Goal: Task Accomplishment & Management: Manage account settings

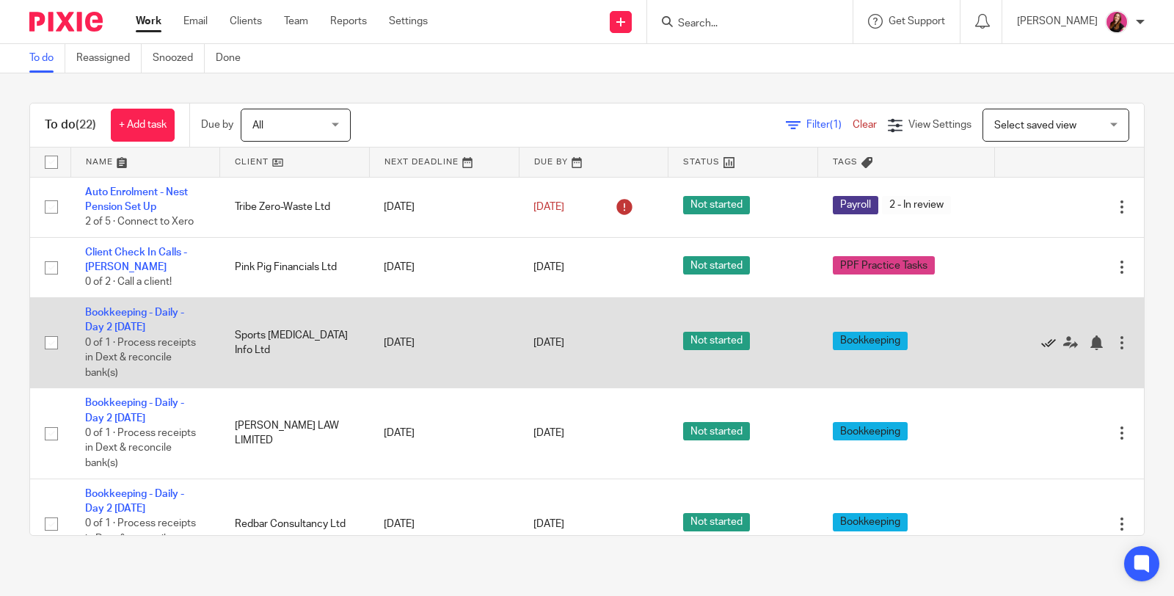
click at [1041, 341] on icon at bounding box center [1048, 342] width 15 height 15
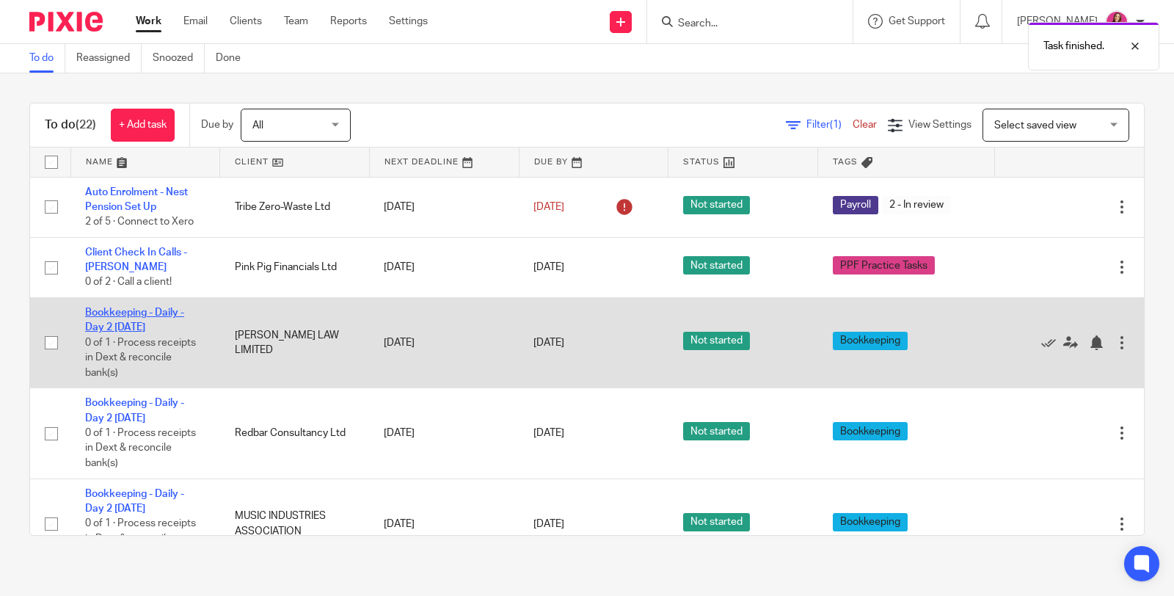
click at [151, 313] on link "Bookkeeping - Daily - Day 2 [DATE]" at bounding box center [134, 320] width 99 height 25
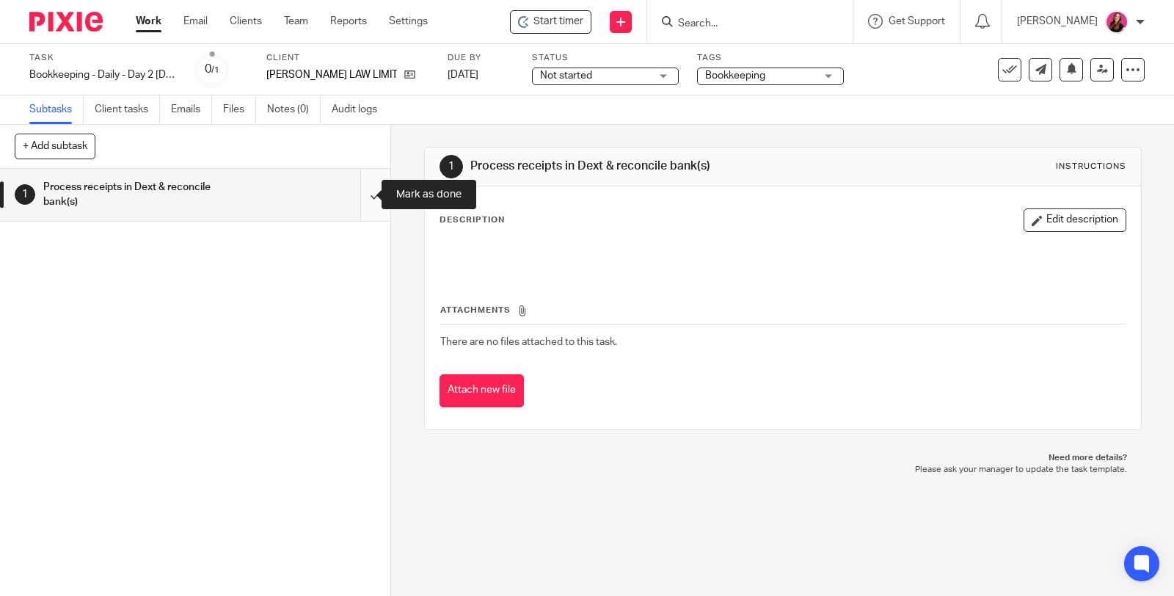
click at [356, 189] on input "submit" at bounding box center [195, 195] width 390 height 52
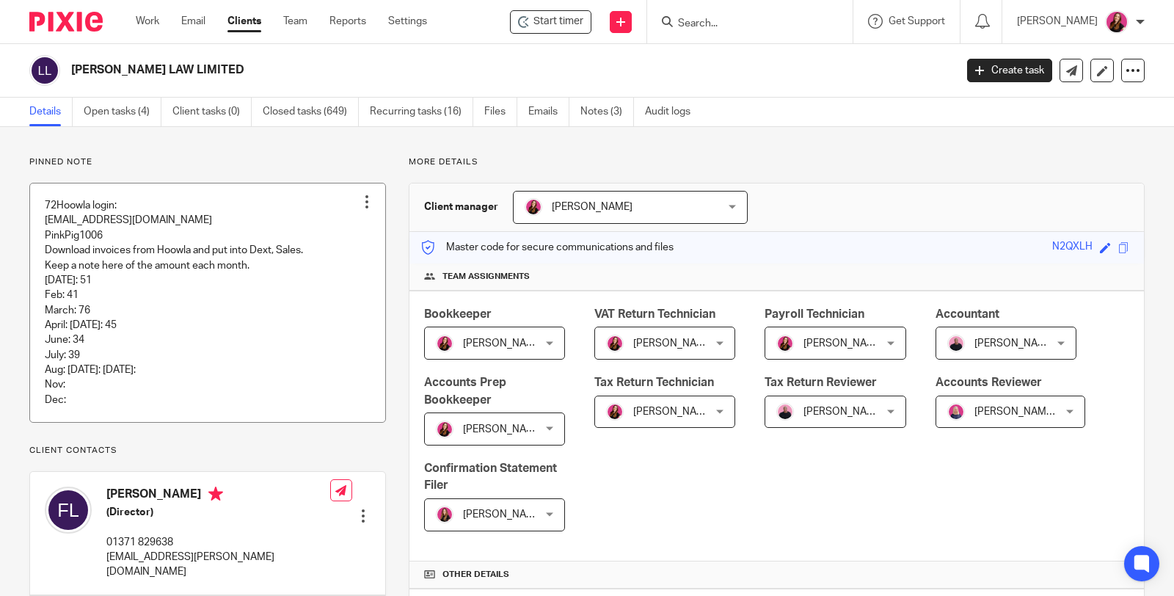
drag, startPoint x: 0, startPoint y: 0, endPoint x: 358, endPoint y: 206, distance: 412.9
click at [360, 202] on div at bounding box center [367, 202] width 15 height 15
click at [335, 256] on span "Edit note" at bounding box center [336, 259] width 41 height 10
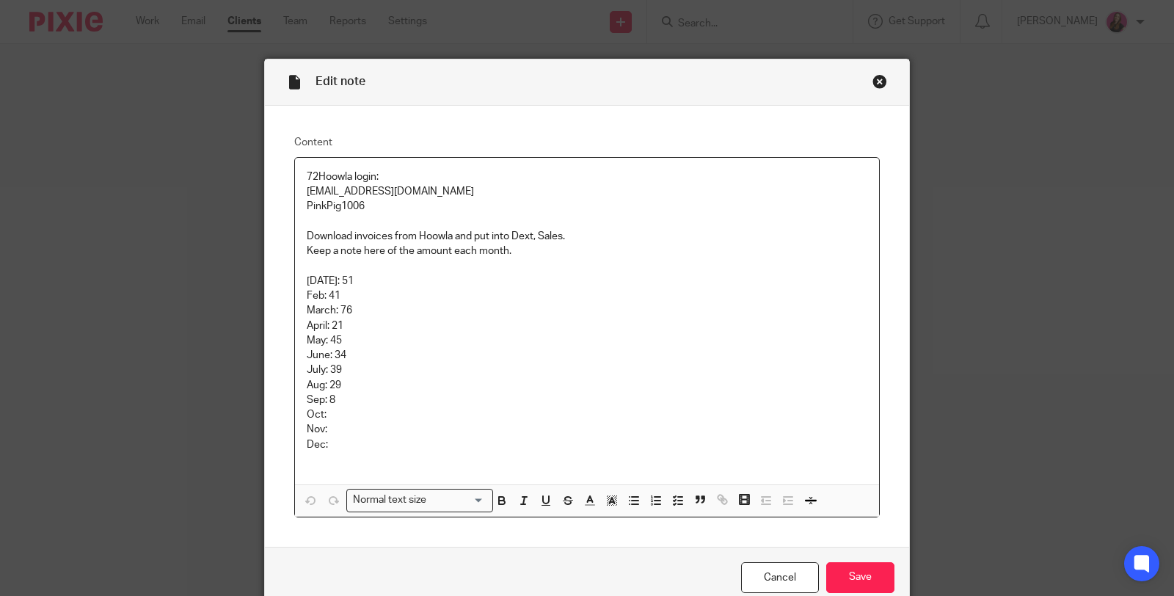
click at [345, 399] on p "Sep: 8" at bounding box center [587, 400] width 561 height 15
click at [838, 577] on input "Save" at bounding box center [860, 578] width 68 height 32
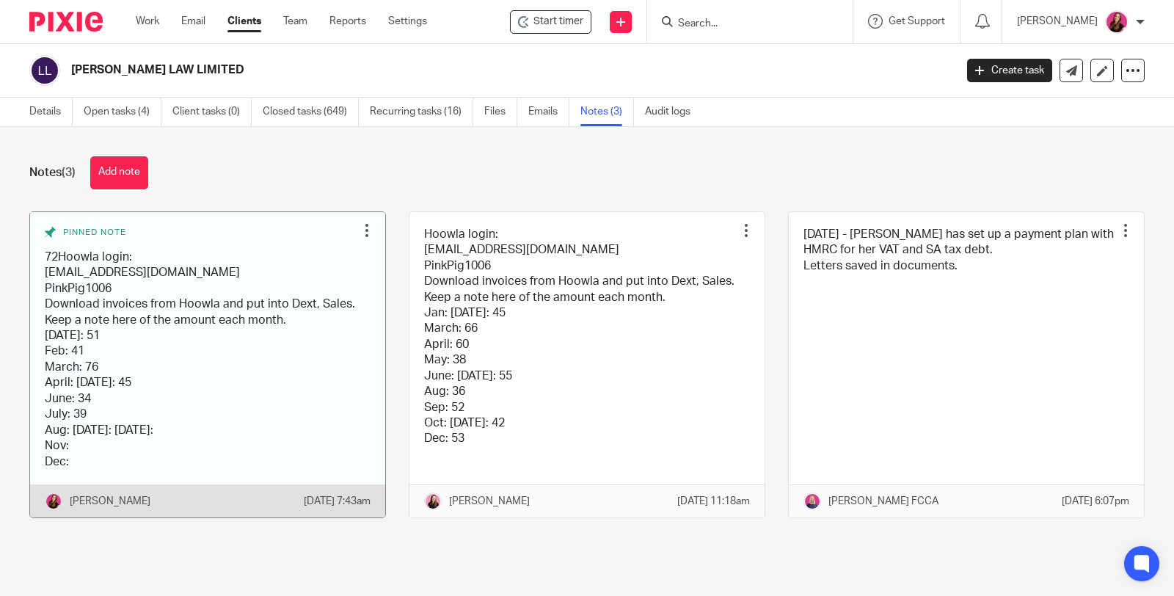
click at [360, 223] on div at bounding box center [367, 230] width 15 height 15
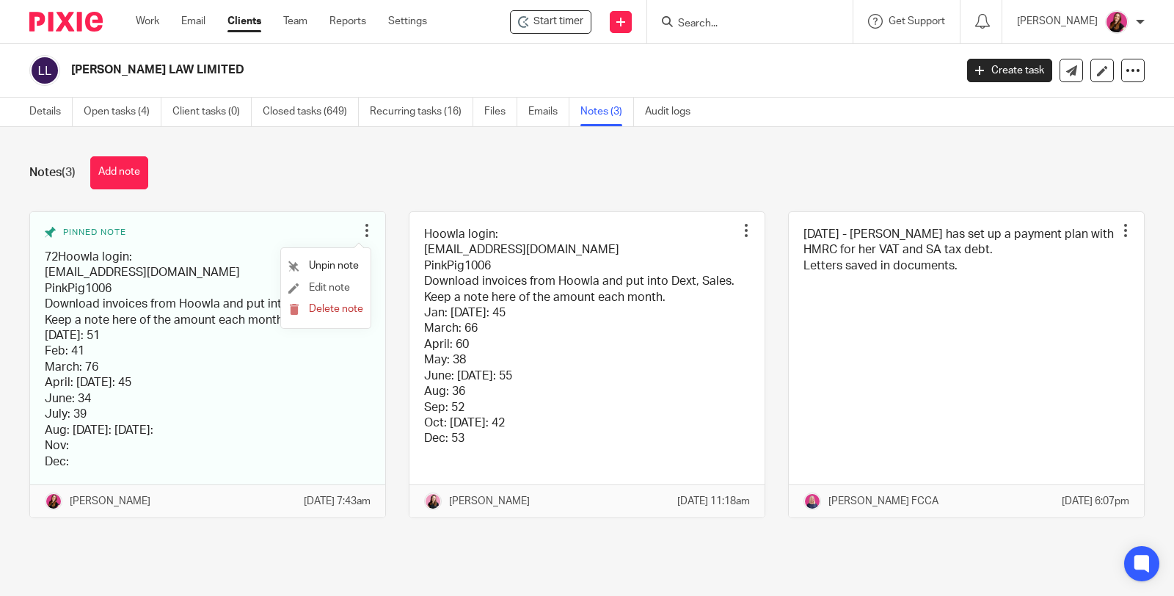
click at [350, 285] on li "Edit note" at bounding box center [325, 288] width 75 height 22
click at [343, 284] on span "Edit note" at bounding box center [329, 288] width 41 height 10
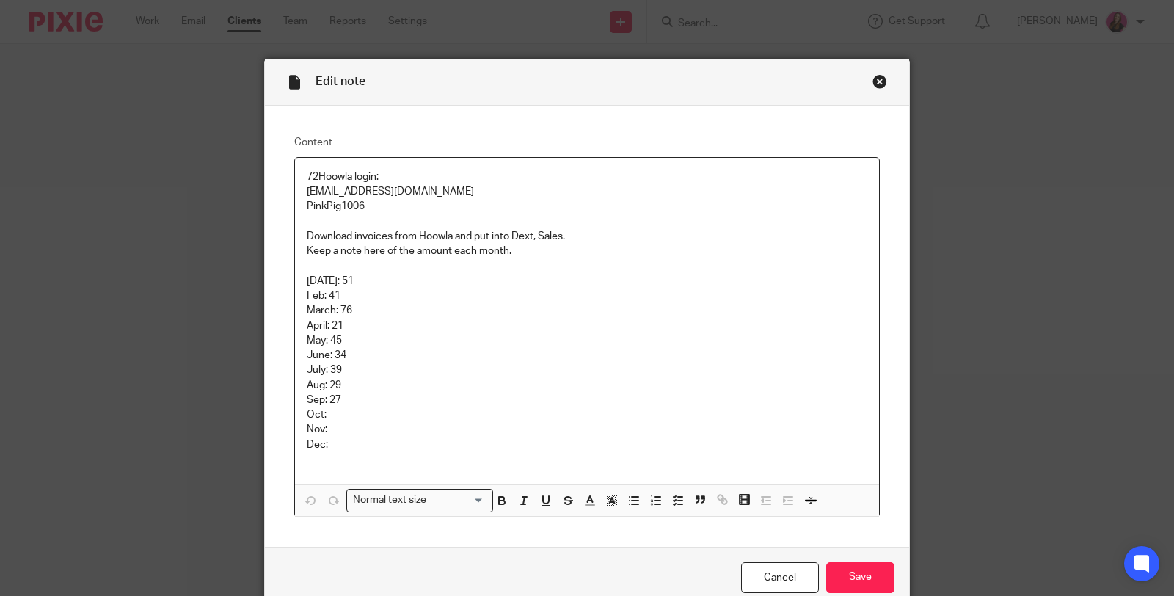
click at [865, 575] on input "Save" at bounding box center [860, 578] width 68 height 32
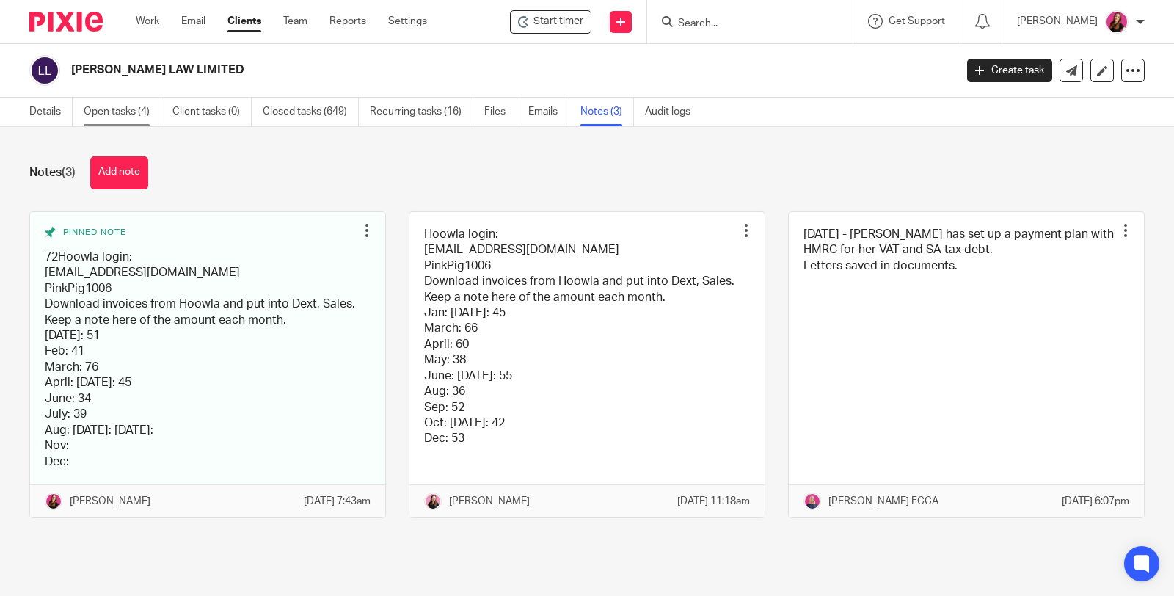
click at [127, 103] on link "Open tasks (4)" at bounding box center [123, 112] width 78 height 29
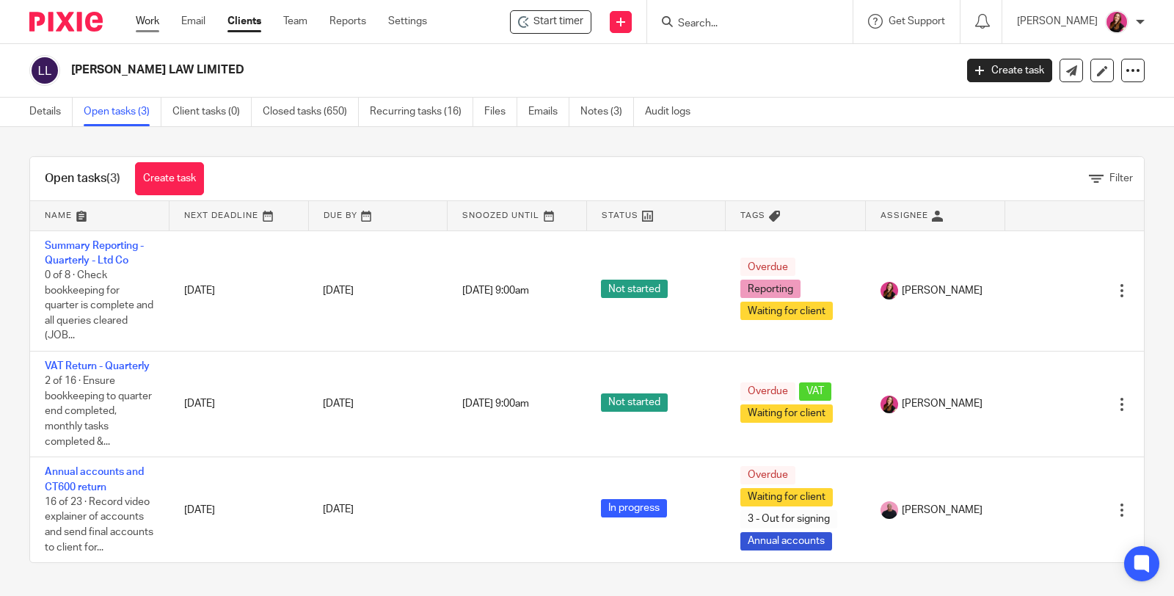
click at [147, 18] on link "Work" at bounding box center [147, 21] width 23 height 15
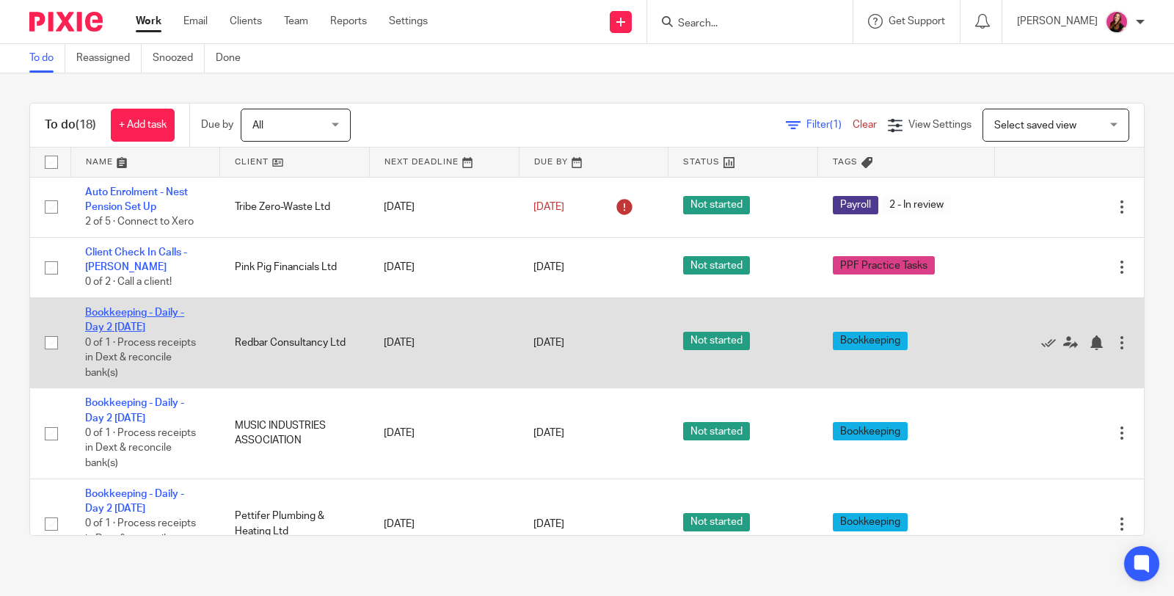
click at [164, 310] on link "Bookkeeping - Daily - Day 2 [DATE]" at bounding box center [134, 320] width 99 height 25
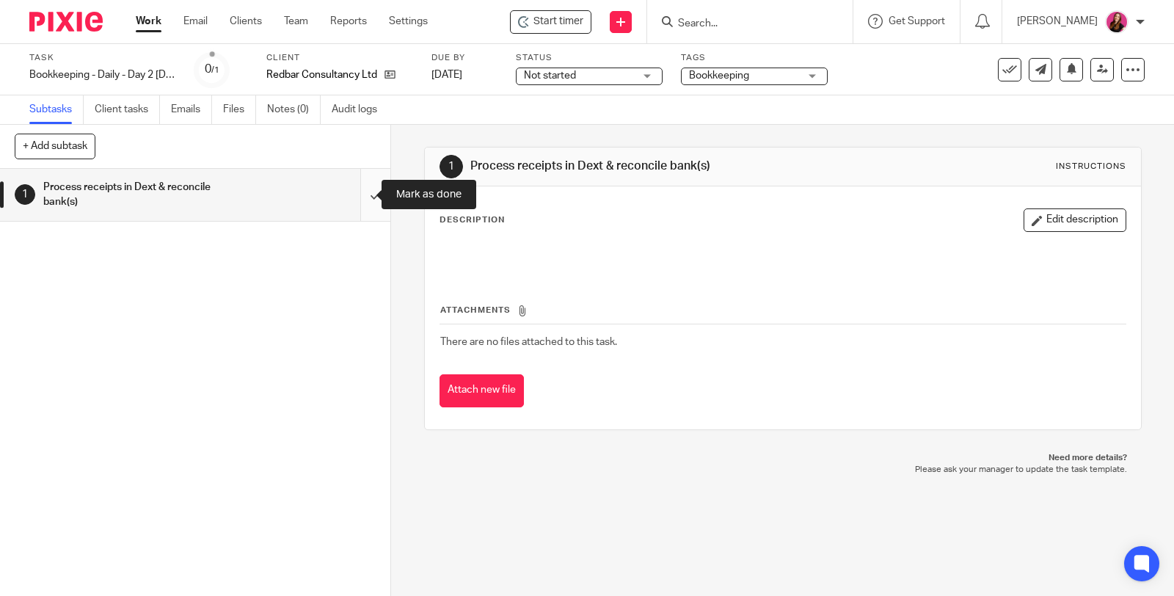
click at [360, 189] on input "submit" at bounding box center [195, 195] width 390 height 52
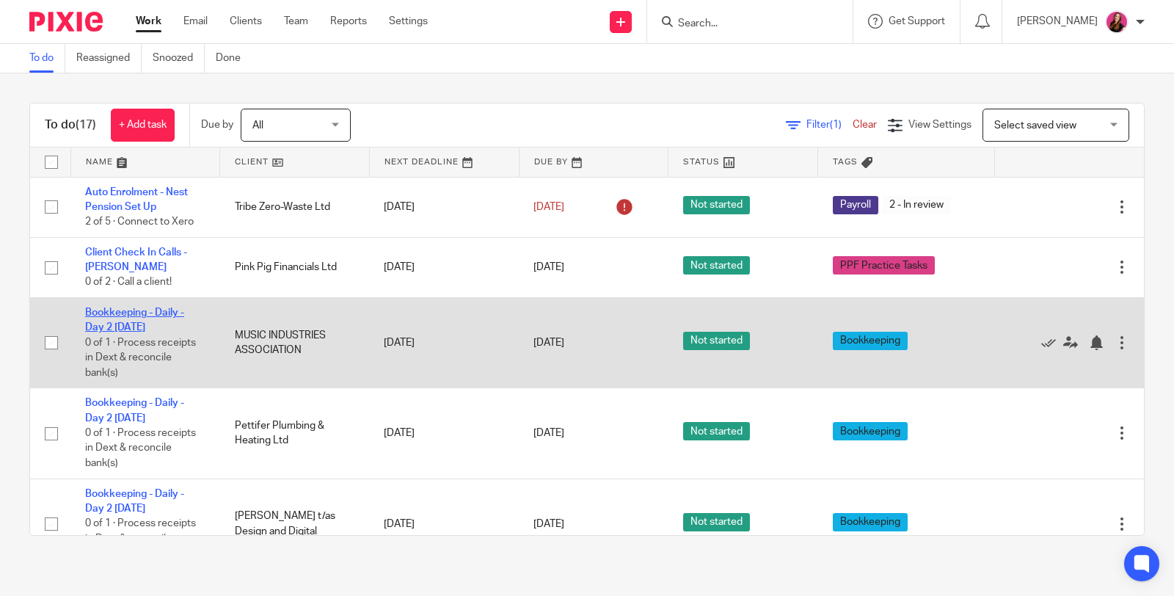
drag, startPoint x: 112, startPoint y: 309, endPoint x: 116, endPoint y: 288, distance: 20.9
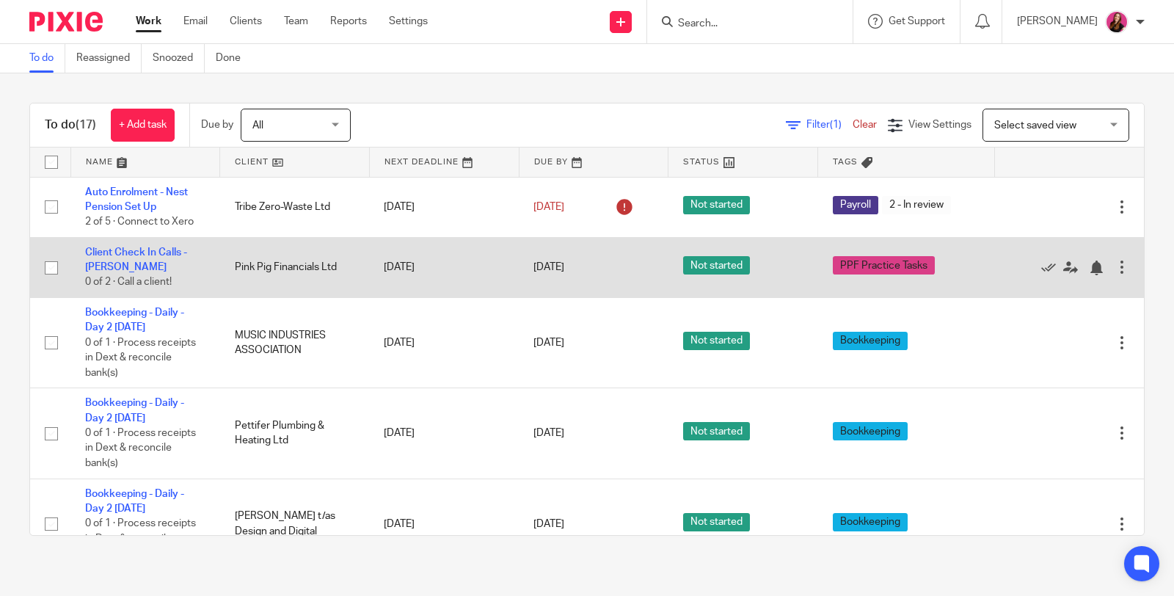
click at [113, 309] on link "Bookkeeping - Daily - Day 2 [DATE]" at bounding box center [134, 320] width 99 height 25
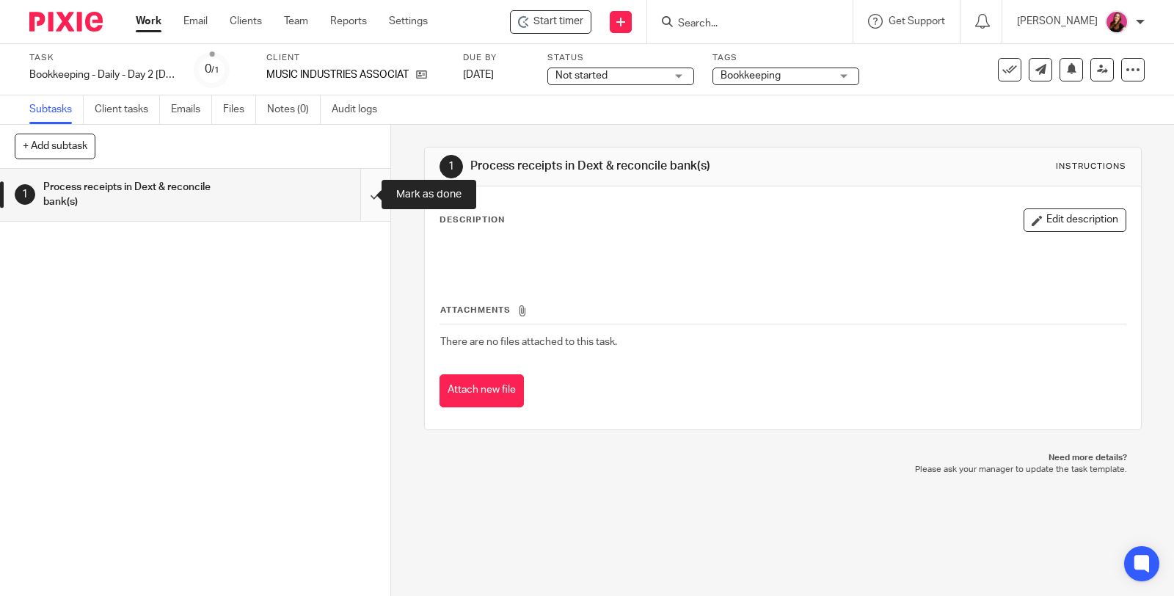
click at [363, 192] on input "submit" at bounding box center [195, 195] width 390 height 52
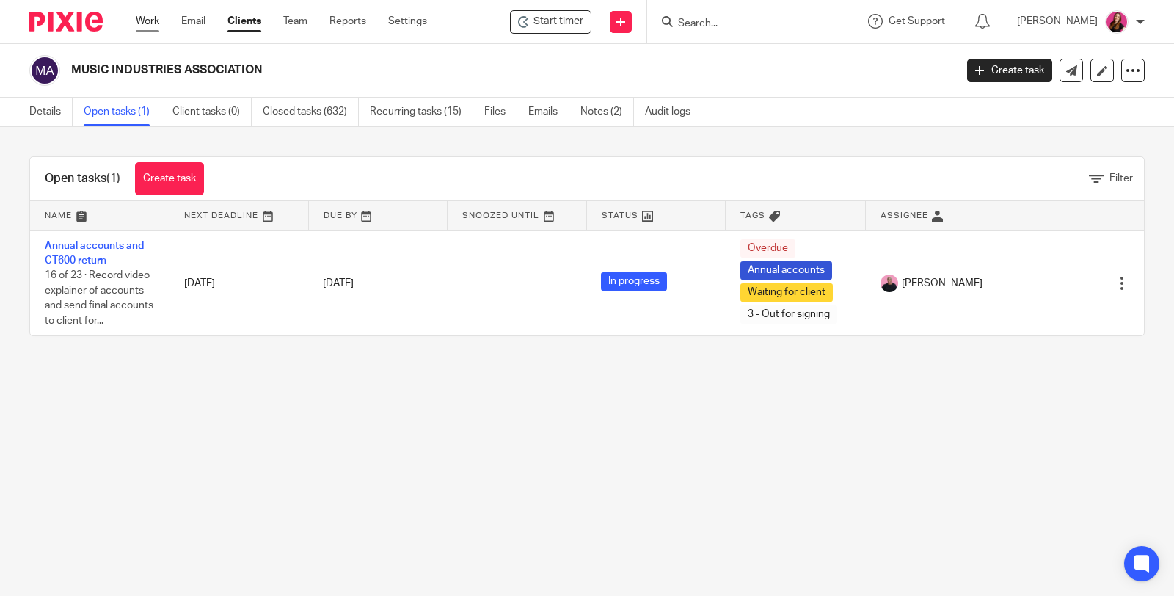
click at [143, 25] on link "Work" at bounding box center [147, 21] width 23 height 15
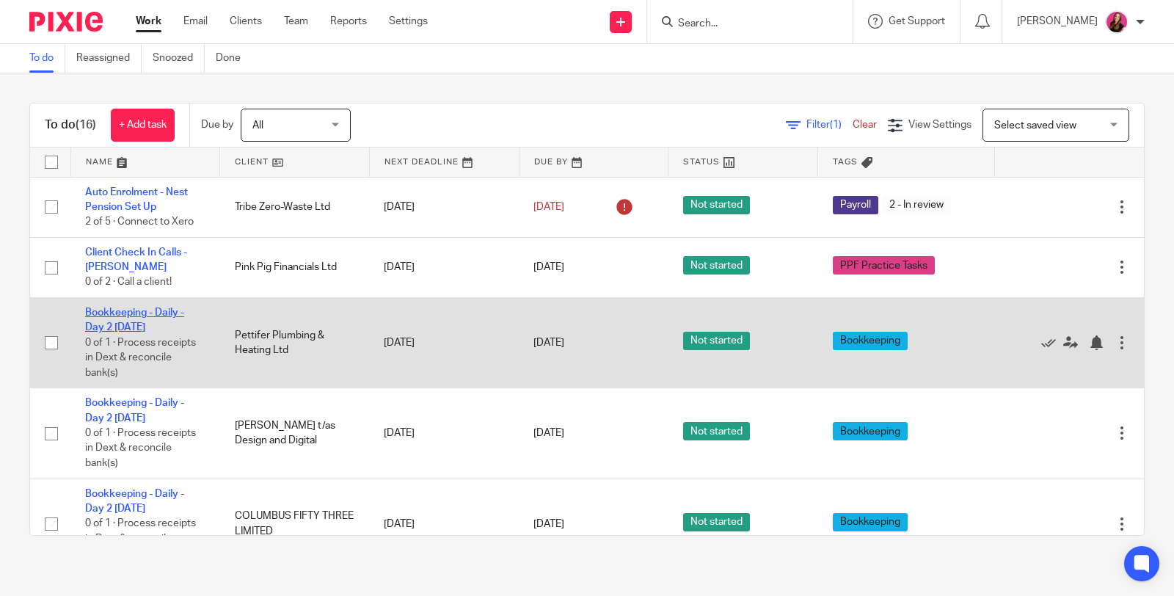
click at [146, 308] on link "Bookkeeping - Daily - Day 2 [DATE]" at bounding box center [134, 320] width 99 height 25
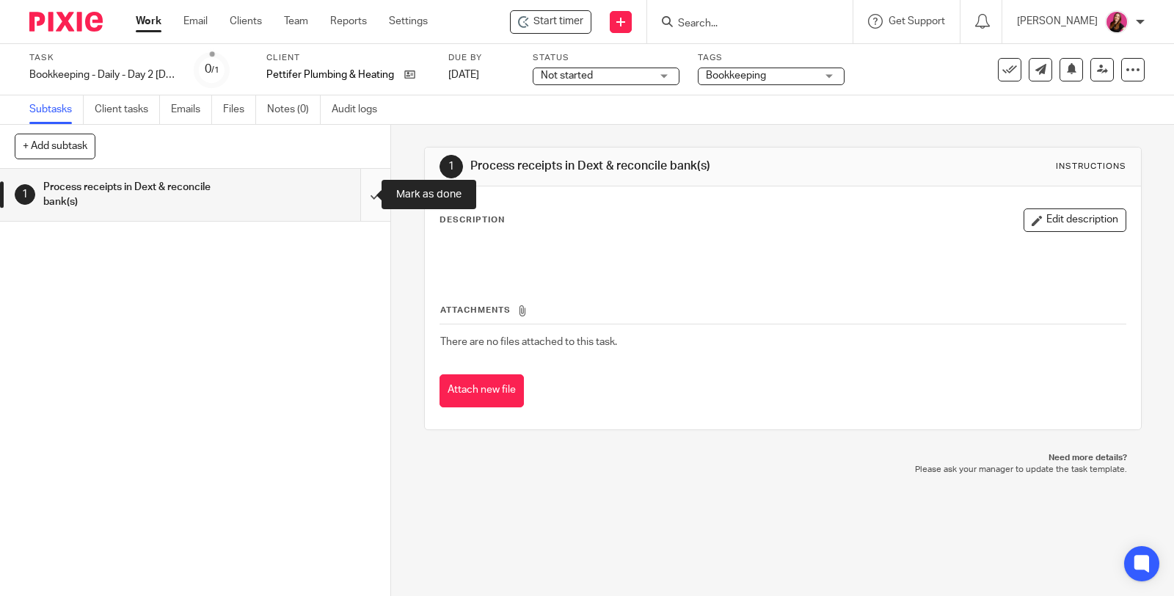
click at [362, 195] on input "submit" at bounding box center [195, 195] width 390 height 52
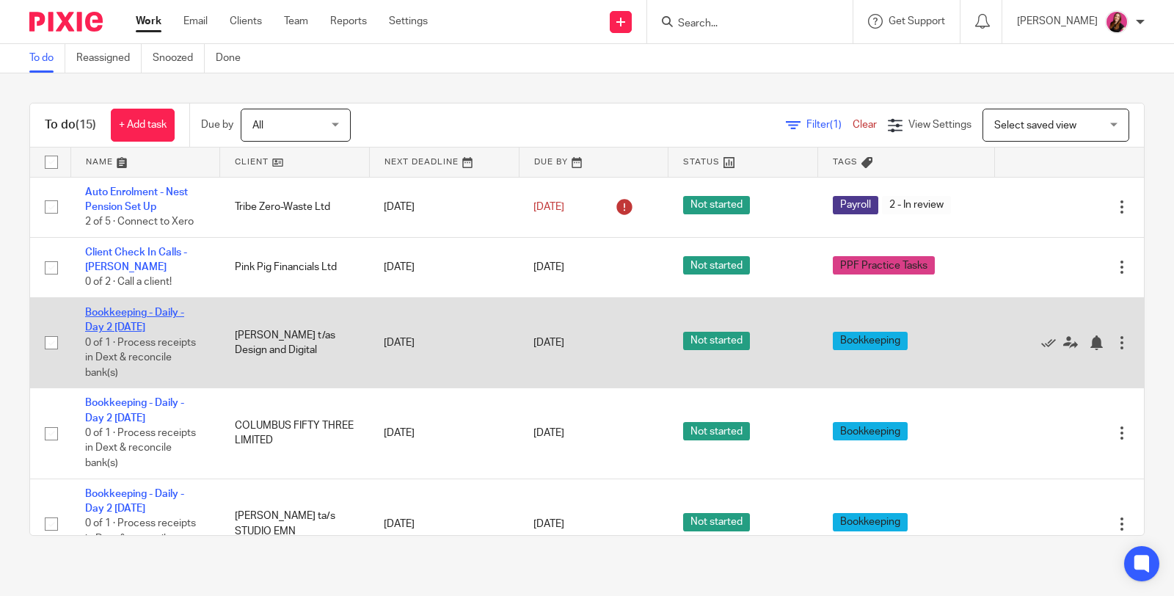
click at [104, 310] on link "Bookkeeping - Daily - Day 2 [DATE]" at bounding box center [134, 320] width 99 height 25
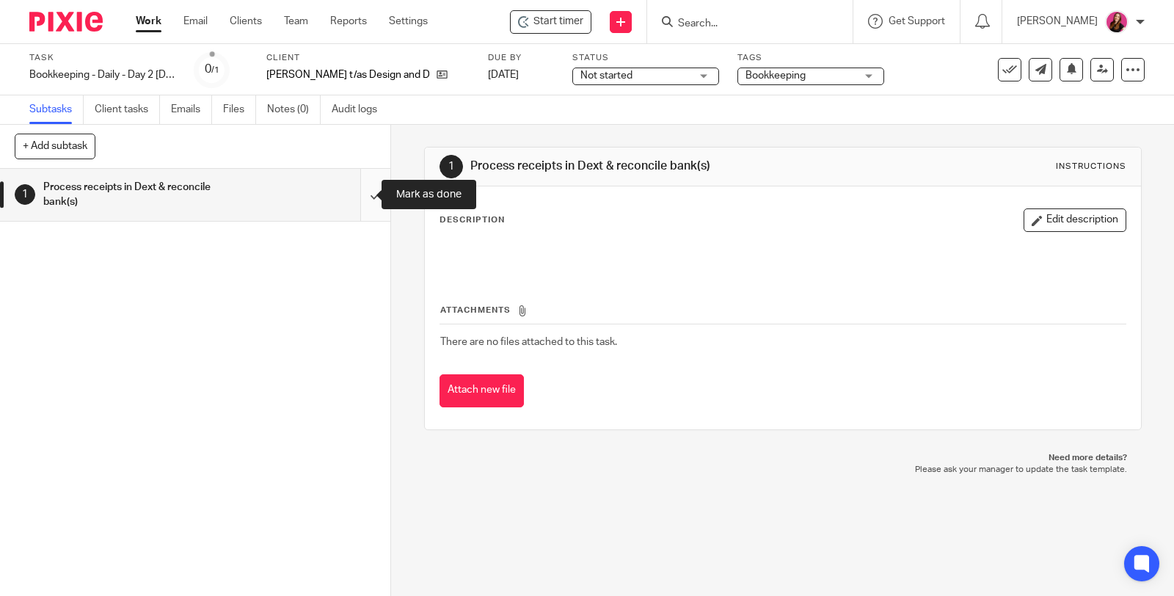
click at [361, 191] on input "submit" at bounding box center [195, 195] width 390 height 52
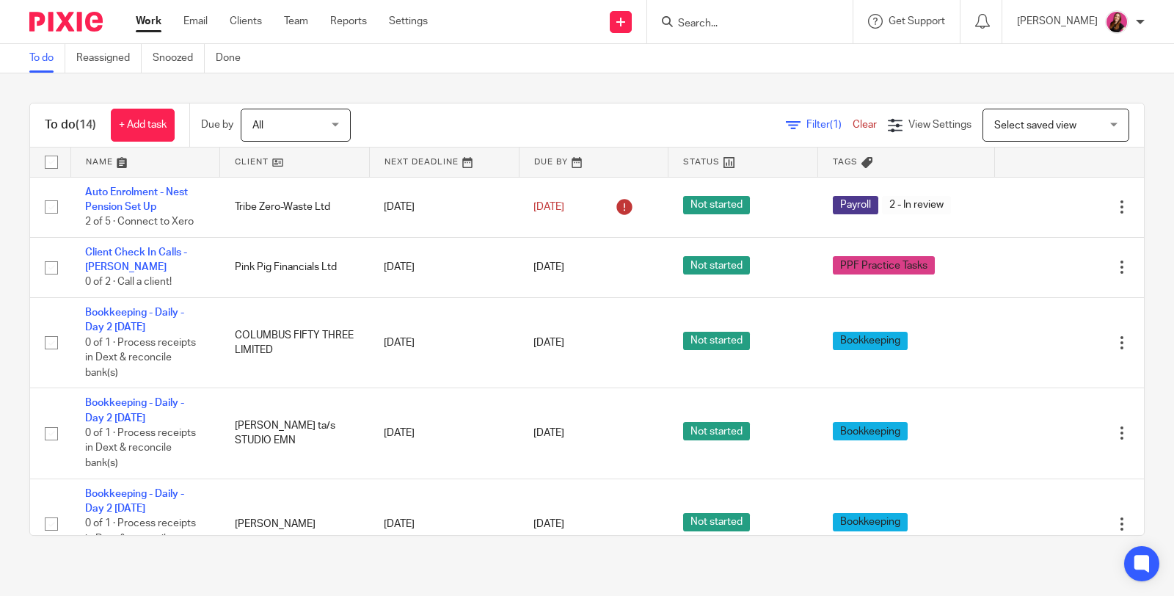
drag, startPoint x: 142, startPoint y: 310, endPoint x: 469, endPoint y: 11, distance: 442.6
click at [142, 310] on link "Bookkeeping - Daily - Day 2 [DATE]" at bounding box center [134, 320] width 99 height 25
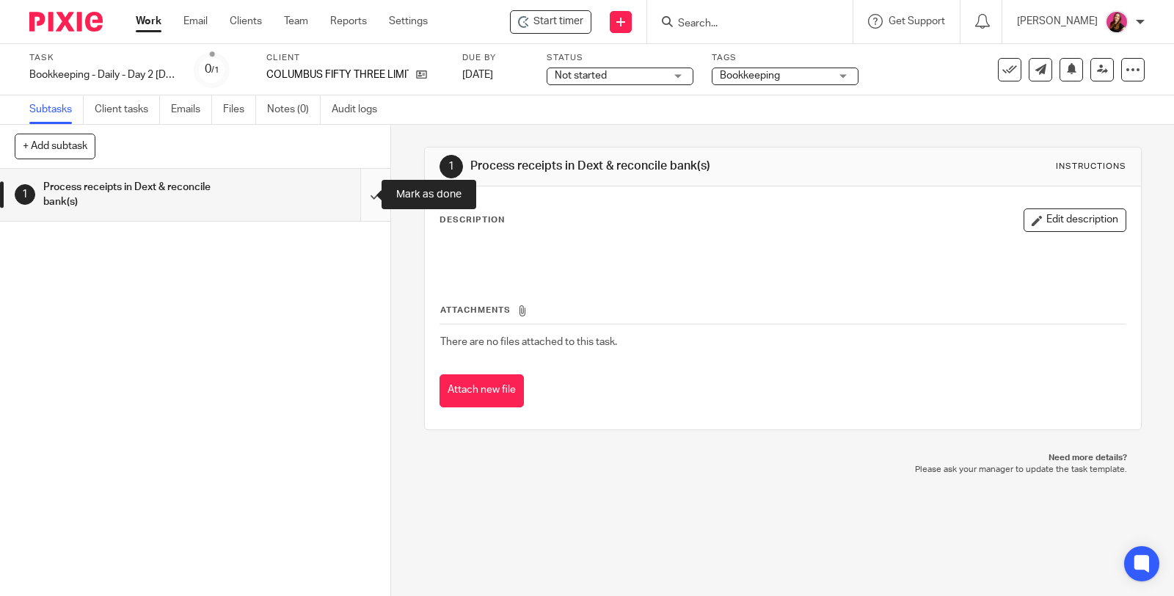
click at [360, 189] on input "submit" at bounding box center [195, 195] width 390 height 52
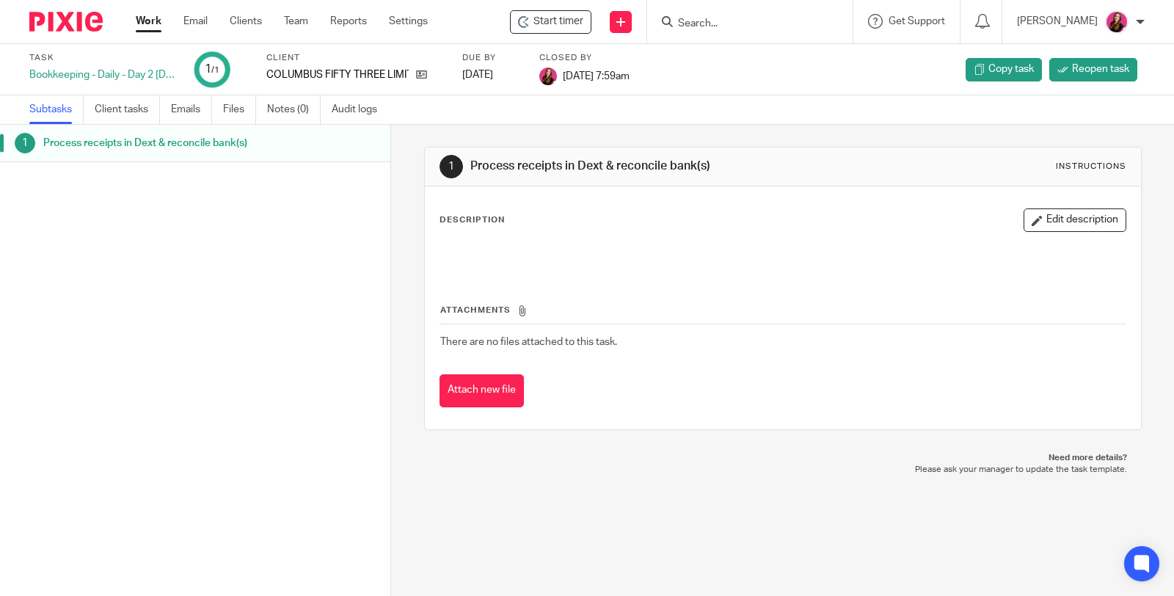
click at [145, 18] on link "Work" at bounding box center [149, 21] width 26 height 15
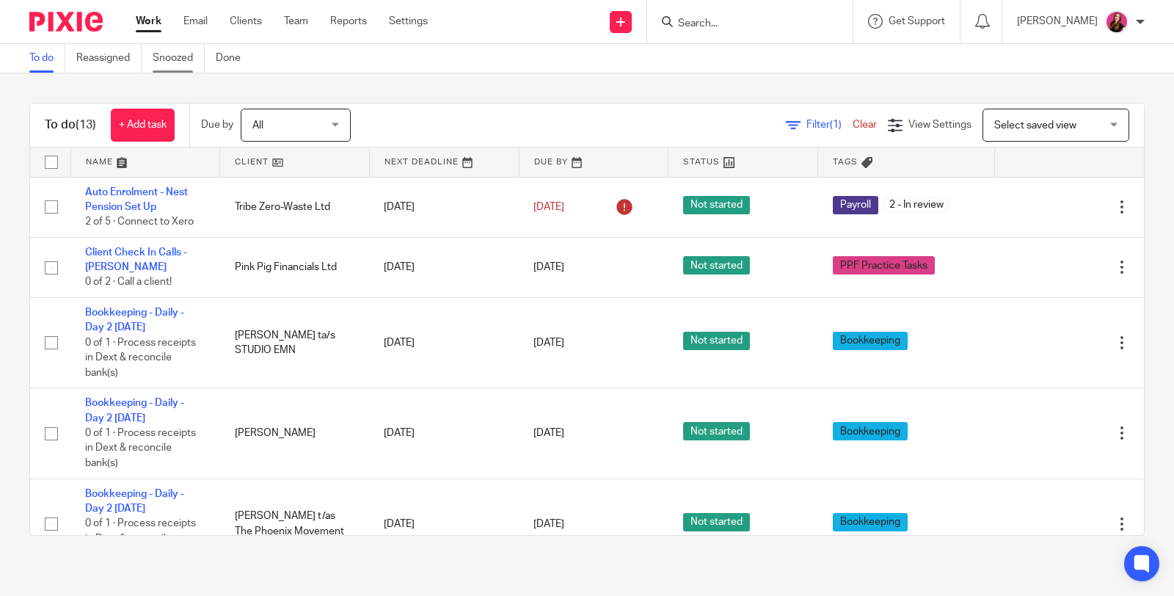
click at [175, 62] on link "Snoozed" at bounding box center [179, 58] width 52 height 29
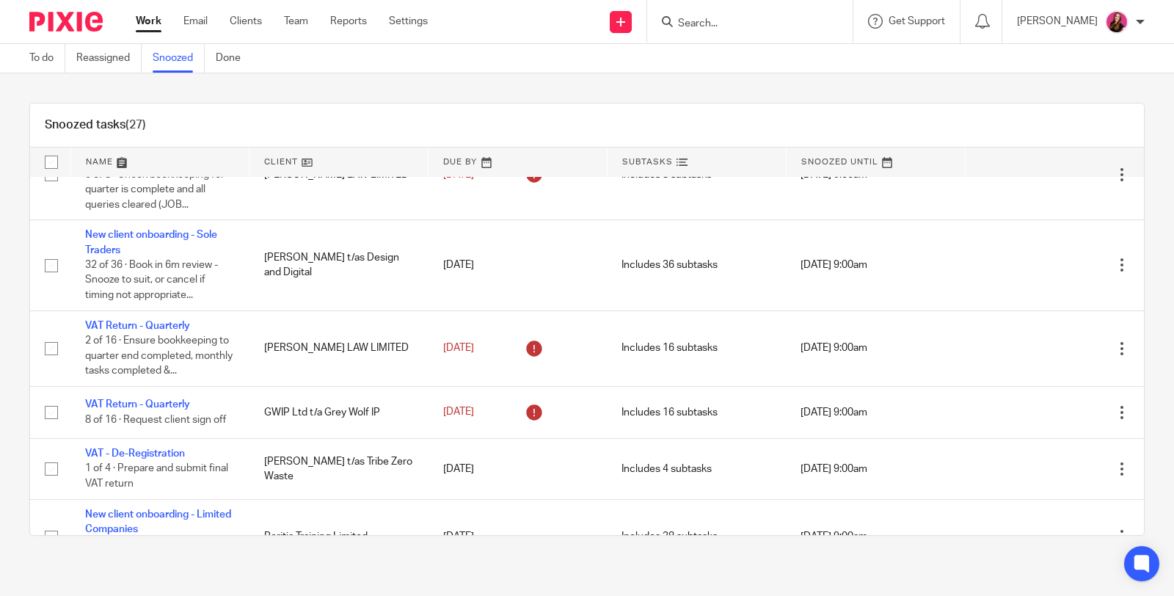
scroll to position [244, 0]
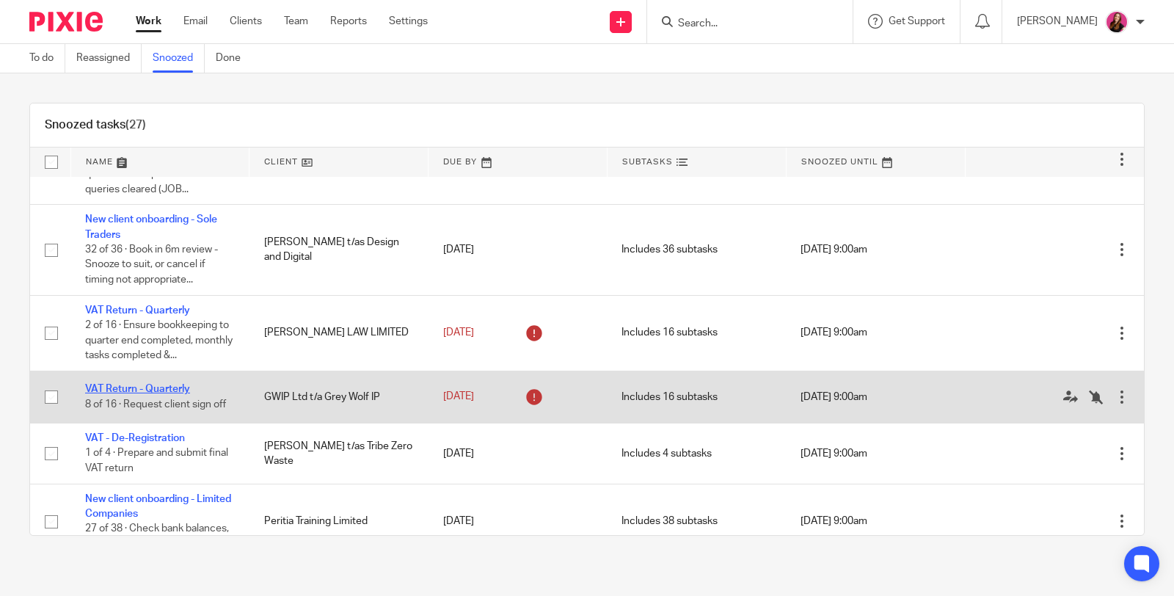
click at [178, 387] on link "VAT Return - Quarterly" at bounding box center [137, 389] width 105 height 10
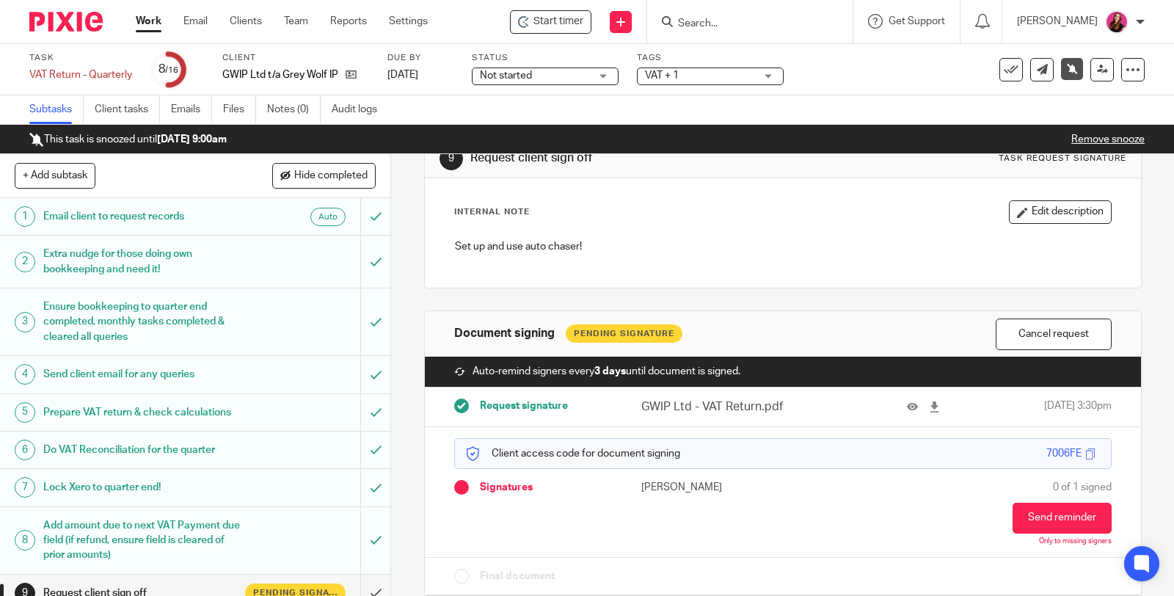
scroll to position [62, 0]
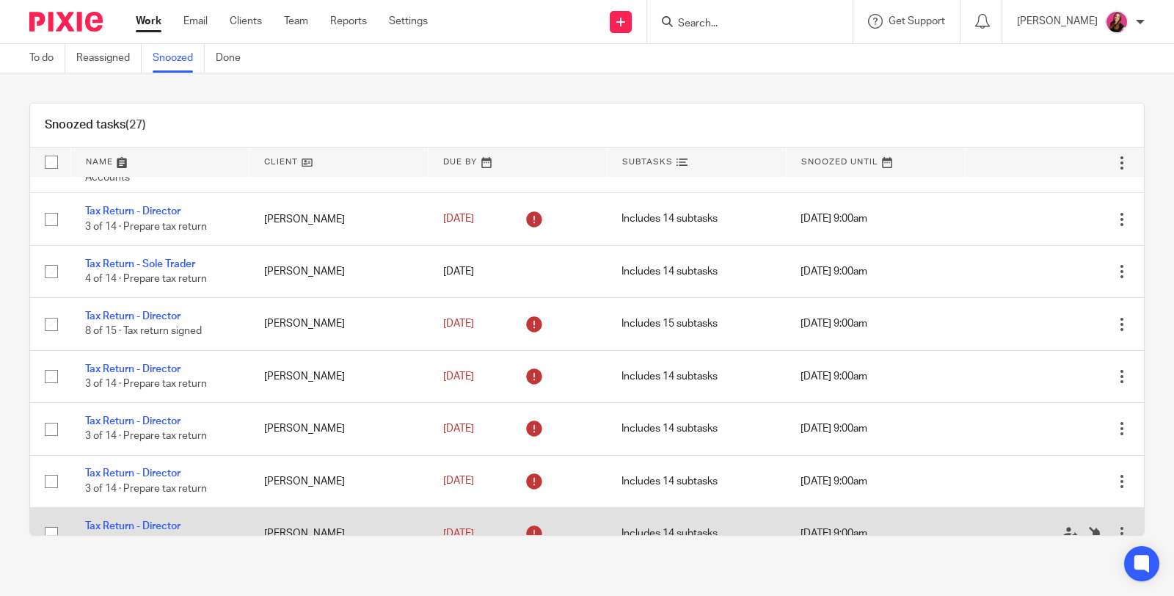
scroll to position [897, 0]
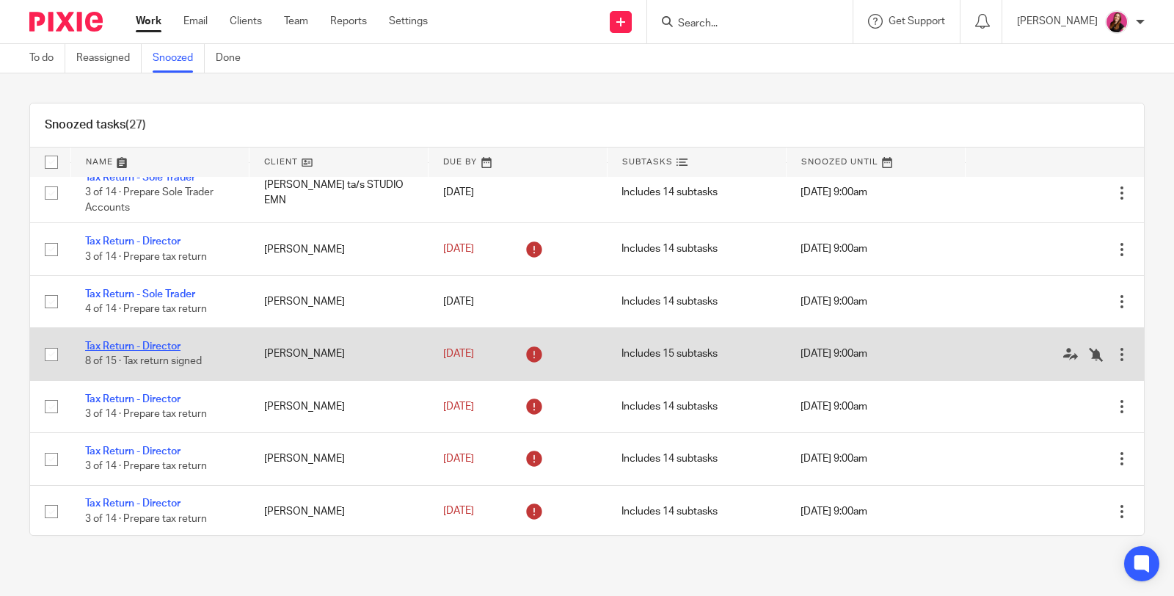
click at [114, 352] on link "Tax Return - Director" at bounding box center [132, 346] width 95 height 10
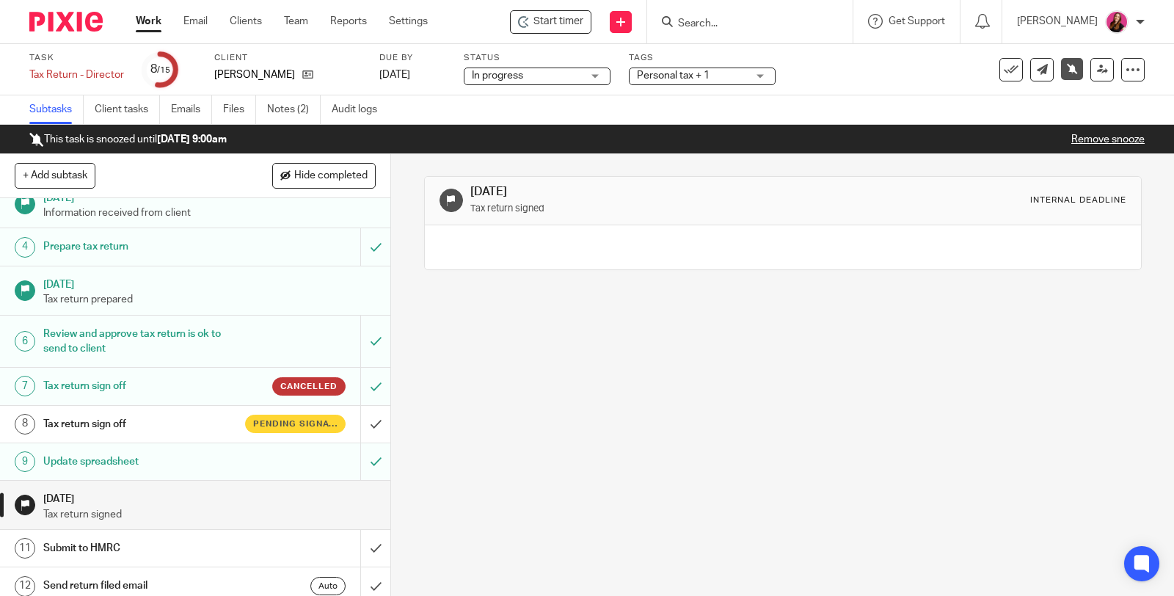
scroll to position [163, 0]
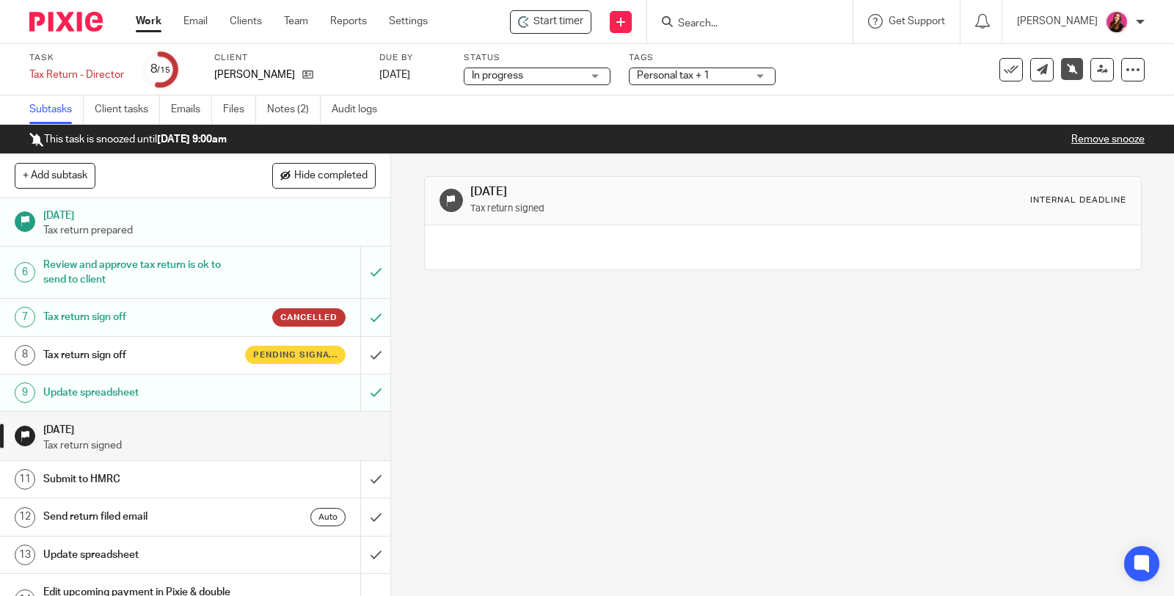
click at [161, 357] on h1 "Tax return sign off" at bounding box center [144, 355] width 202 height 22
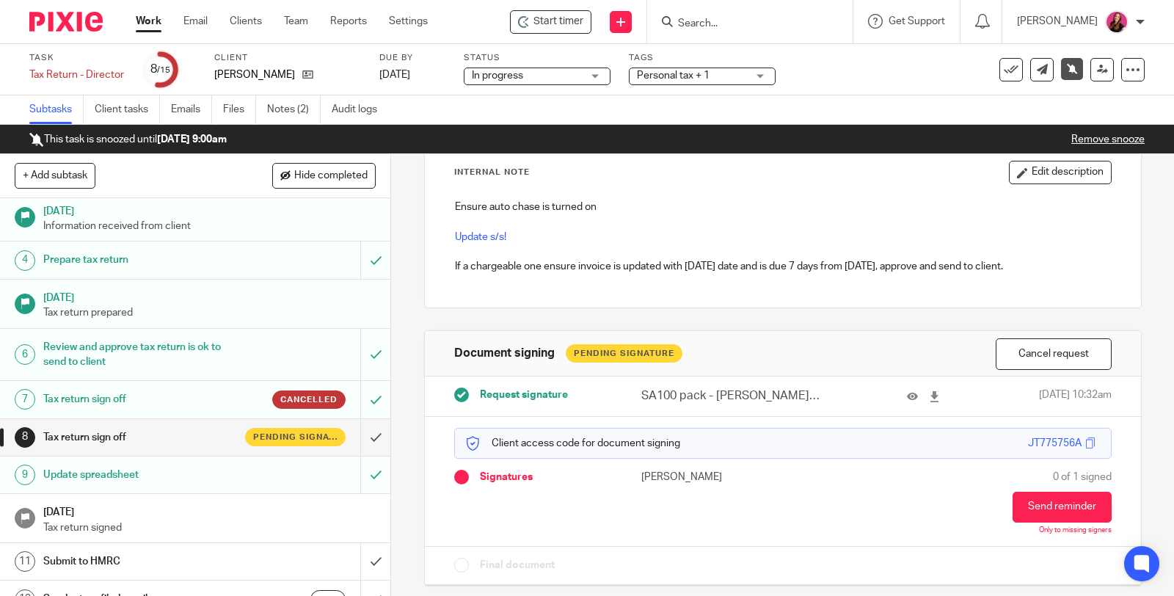
scroll to position [163, 0]
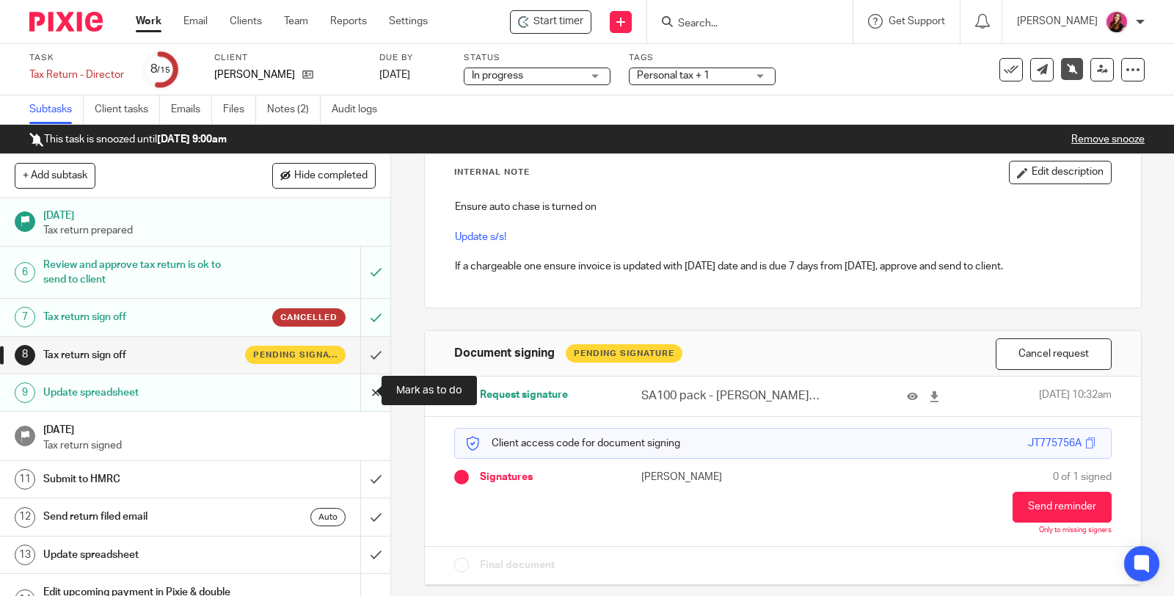
click at [364, 385] on input "submit" at bounding box center [195, 392] width 390 height 37
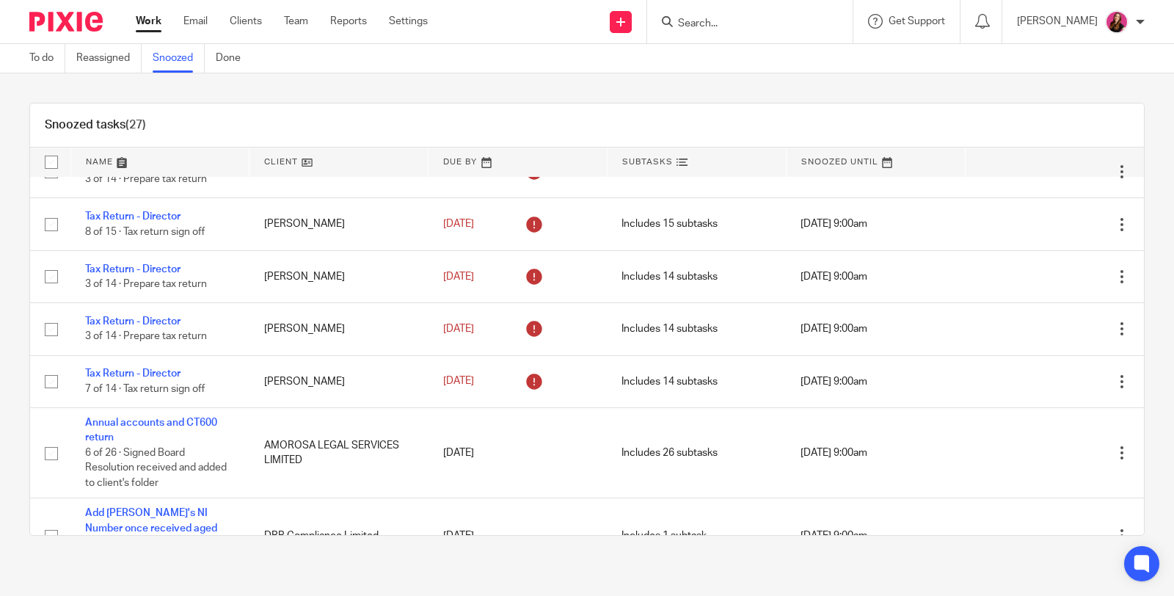
scroll to position [1304, 0]
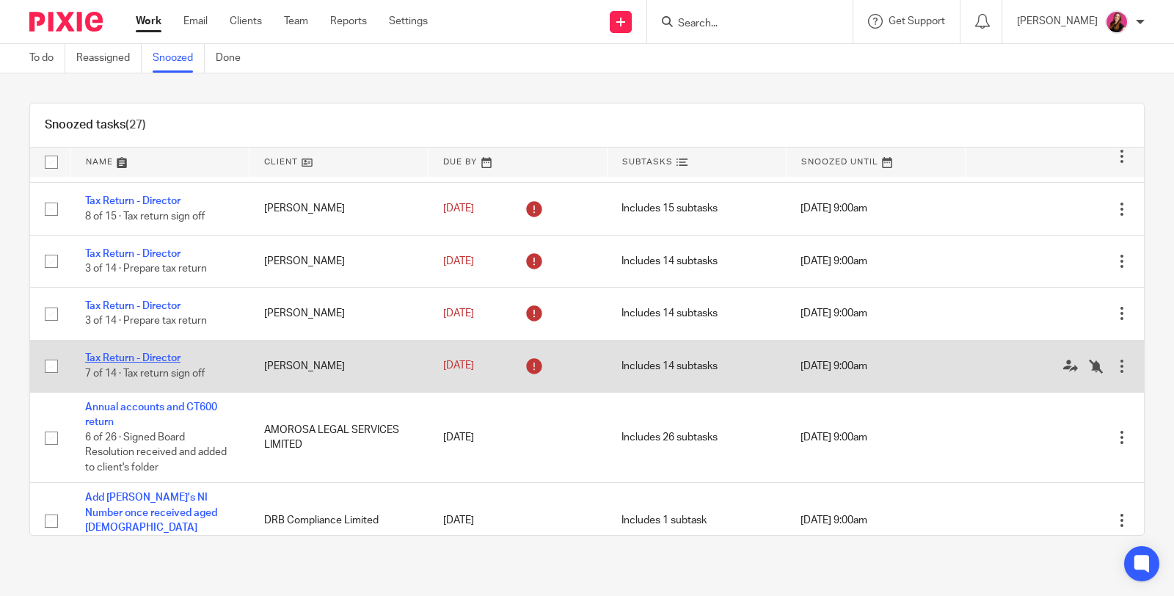
click at [165, 360] on link "Tax Return - Director" at bounding box center [132, 358] width 95 height 10
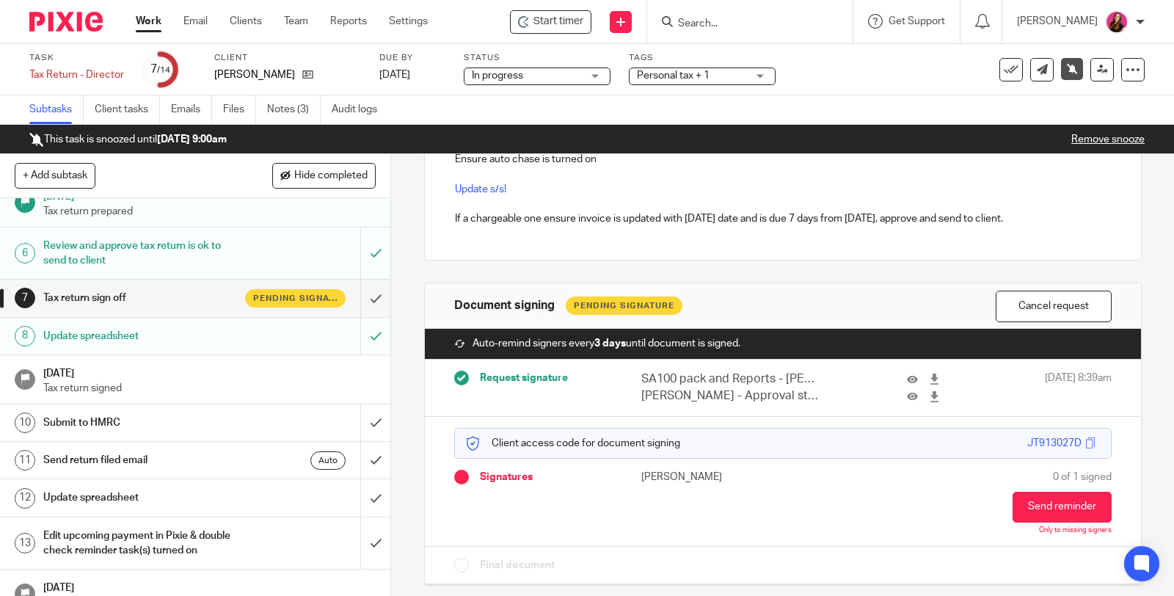
scroll to position [200, 0]
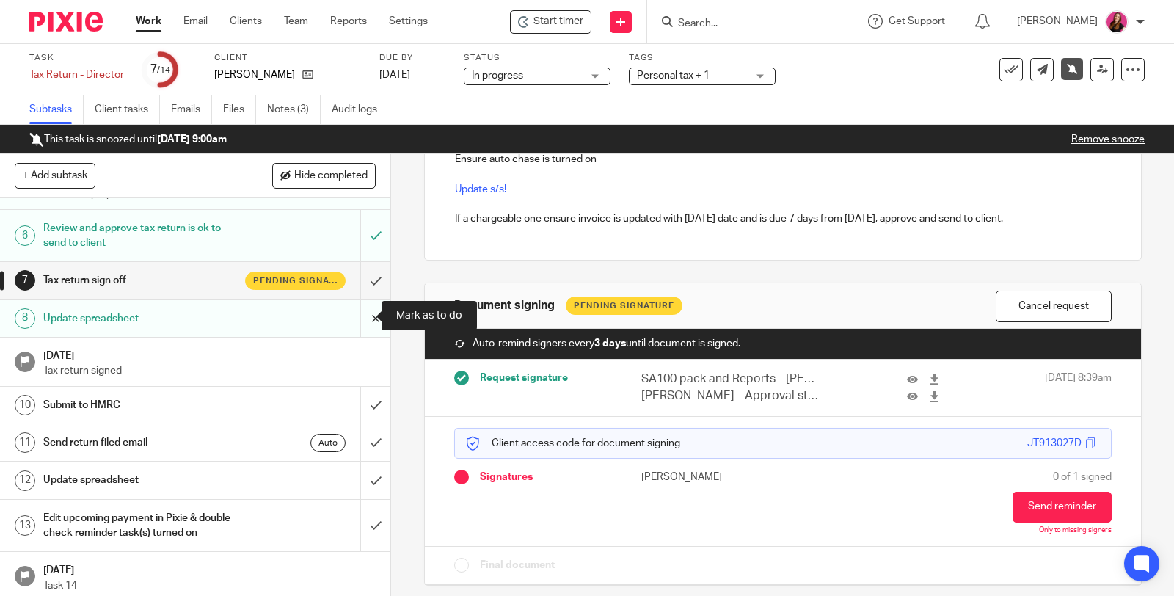
click at [363, 314] on input "submit" at bounding box center [195, 318] width 390 height 37
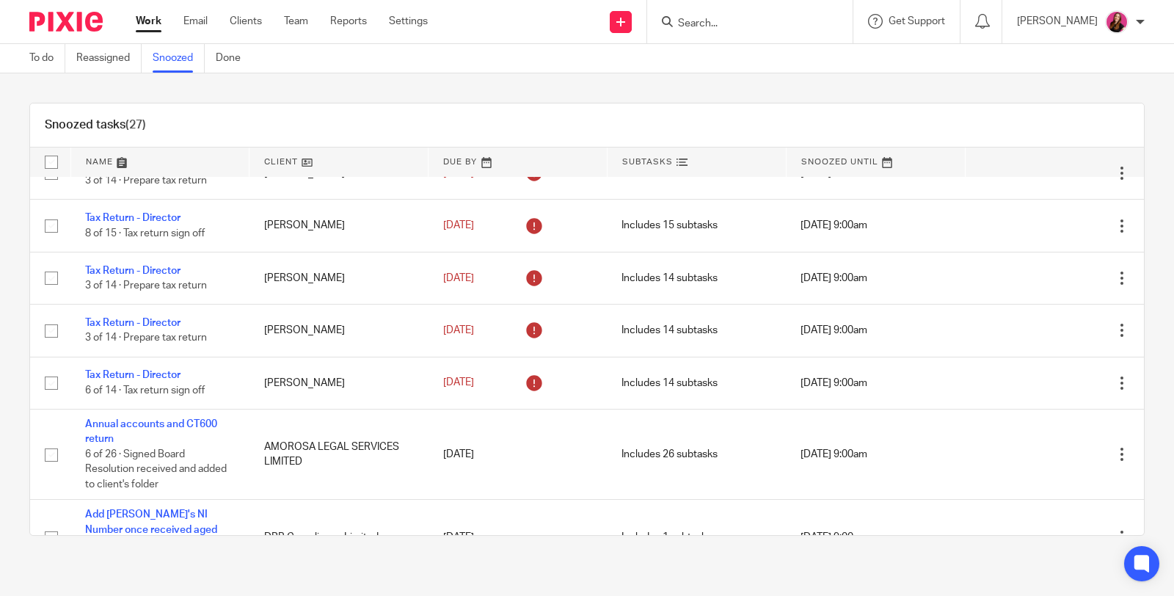
scroll to position [1315, 0]
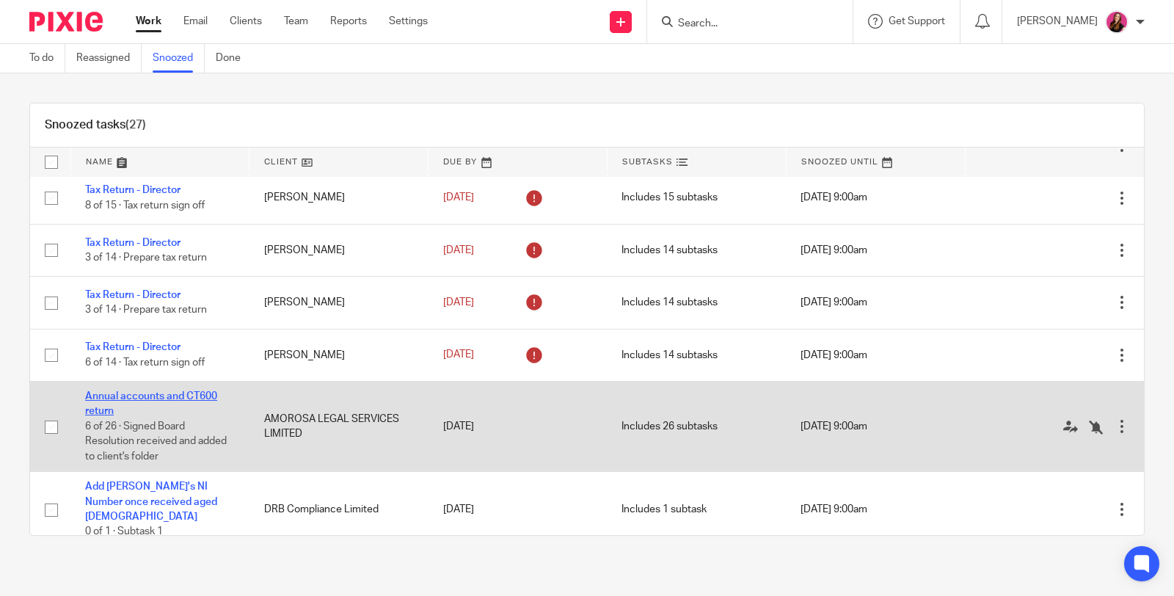
click at [183, 396] on link "Annual accounts and CT600 return" at bounding box center [151, 403] width 132 height 25
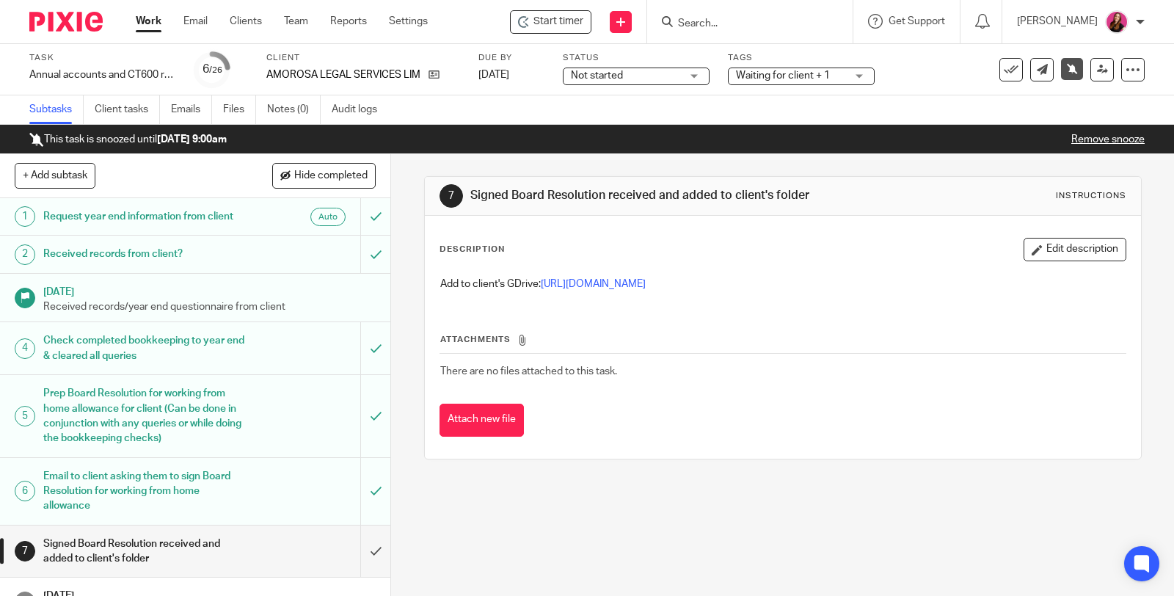
click at [153, 20] on link "Work" at bounding box center [149, 21] width 26 height 15
